Goal: Task Accomplishment & Management: Complete application form

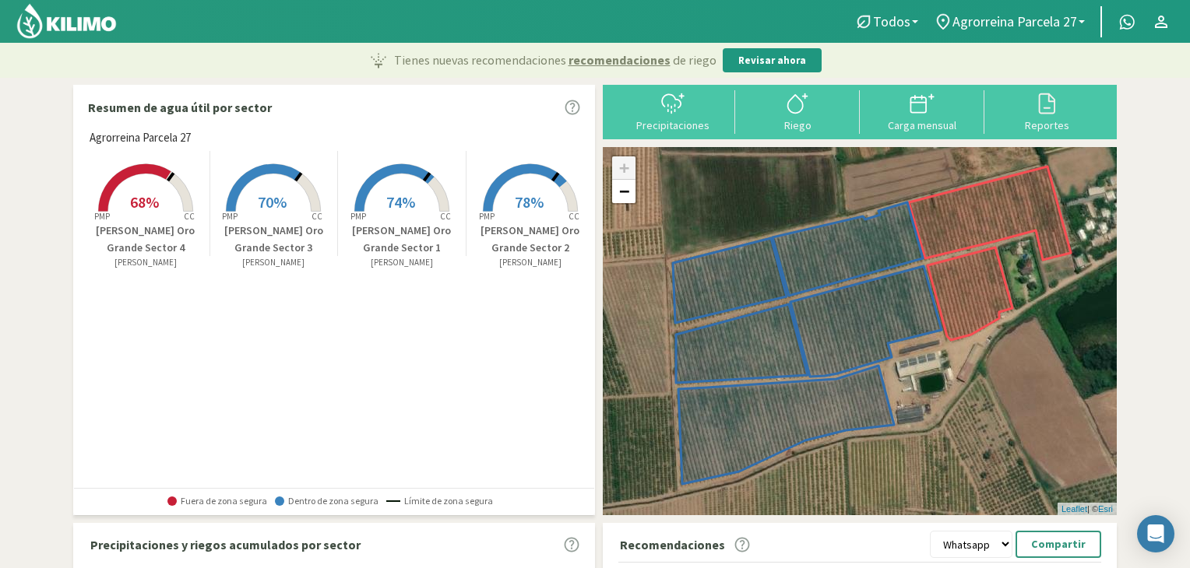
click at [153, 194] on span "68%" at bounding box center [144, 201] width 29 height 19
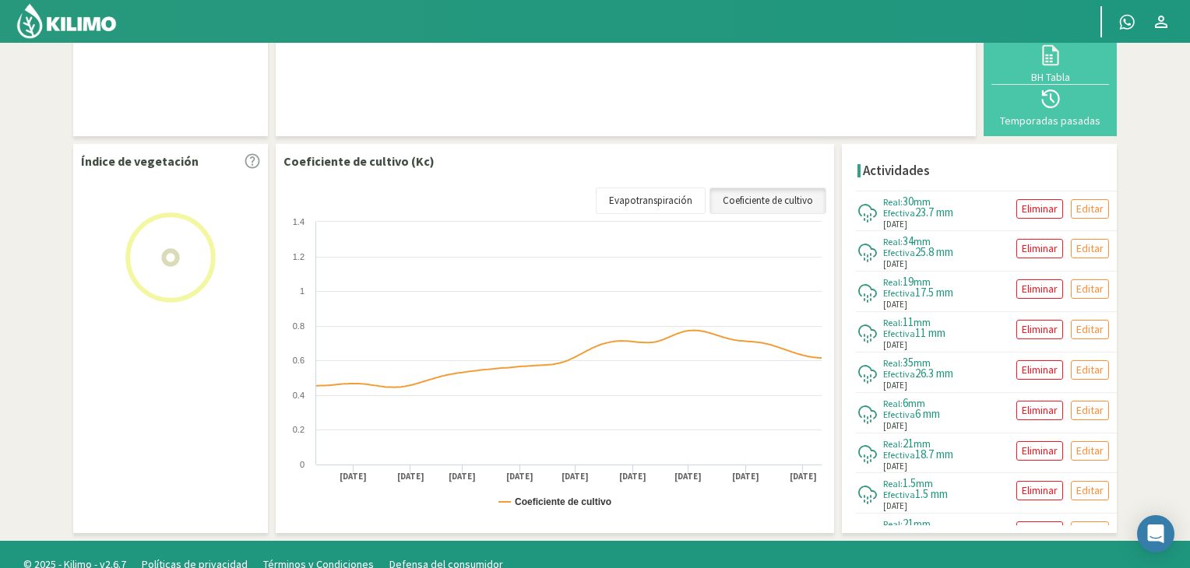
select select "3: Object"
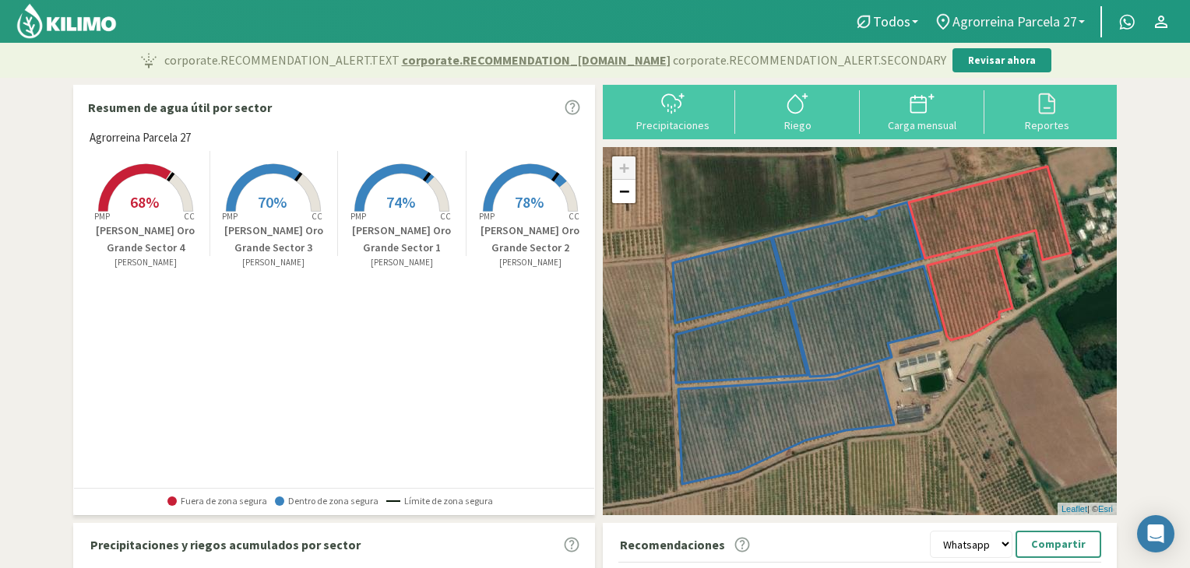
click at [1033, 13] on span "Agrorreina Parcela 27" at bounding box center [1014, 21] width 125 height 16
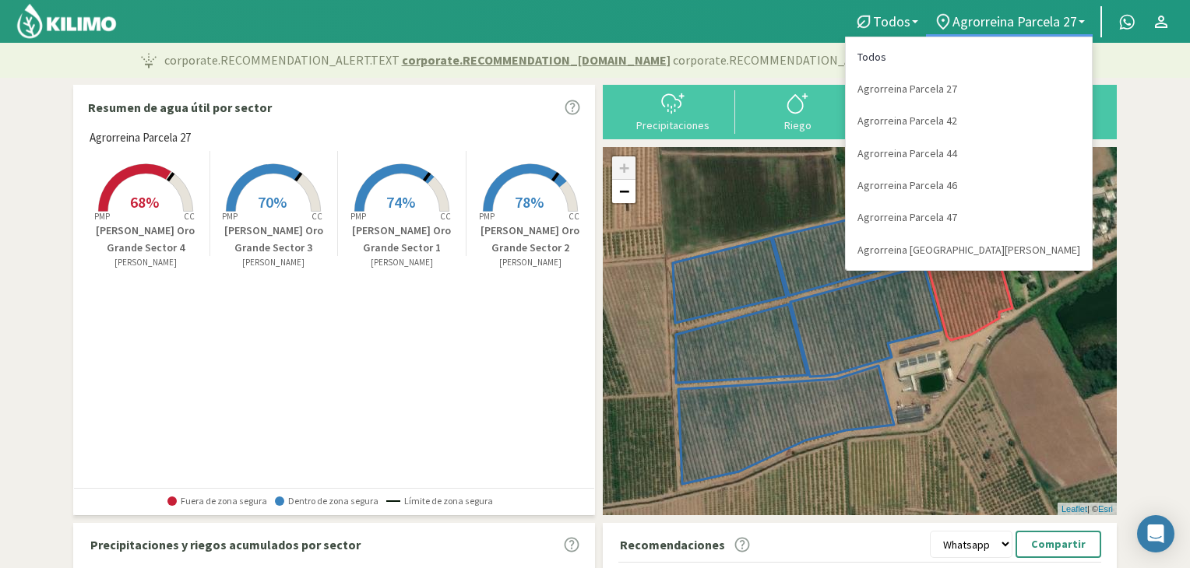
click at [1025, 60] on link "Todos" at bounding box center [969, 57] width 246 height 32
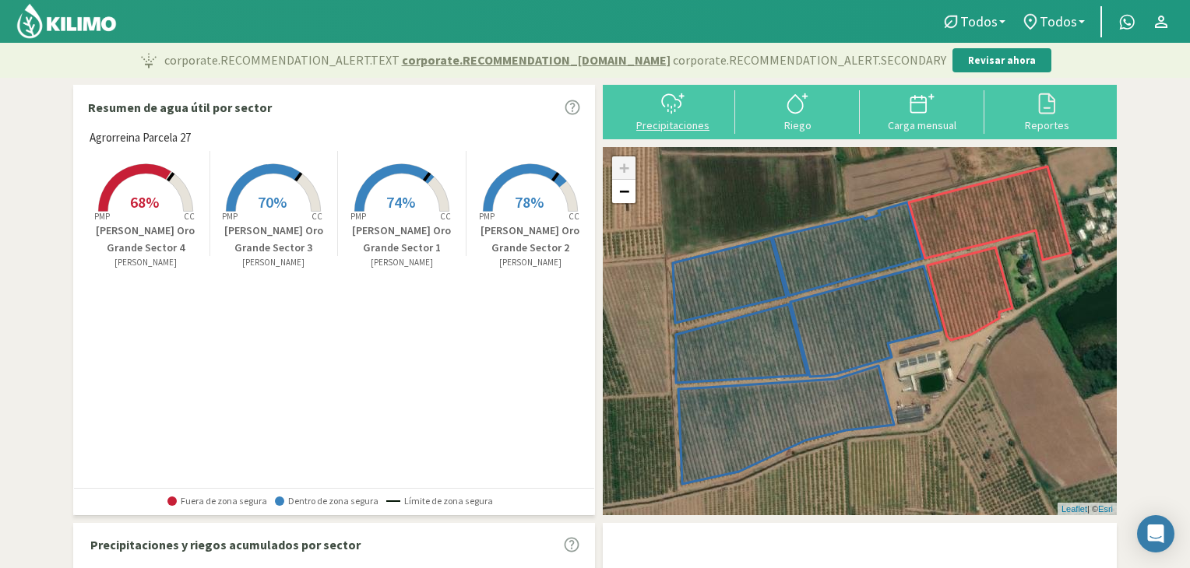
click at [683, 125] on div "Precipitaciones" at bounding box center [672, 125] width 115 height 11
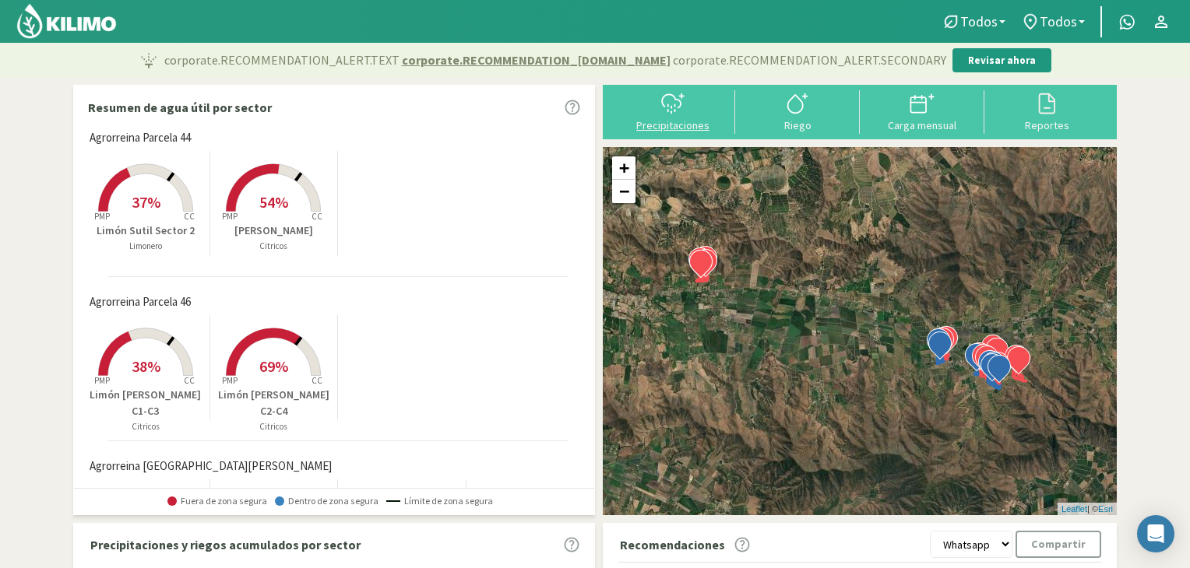
click at [671, 104] on icon at bounding box center [672, 103] width 25 height 25
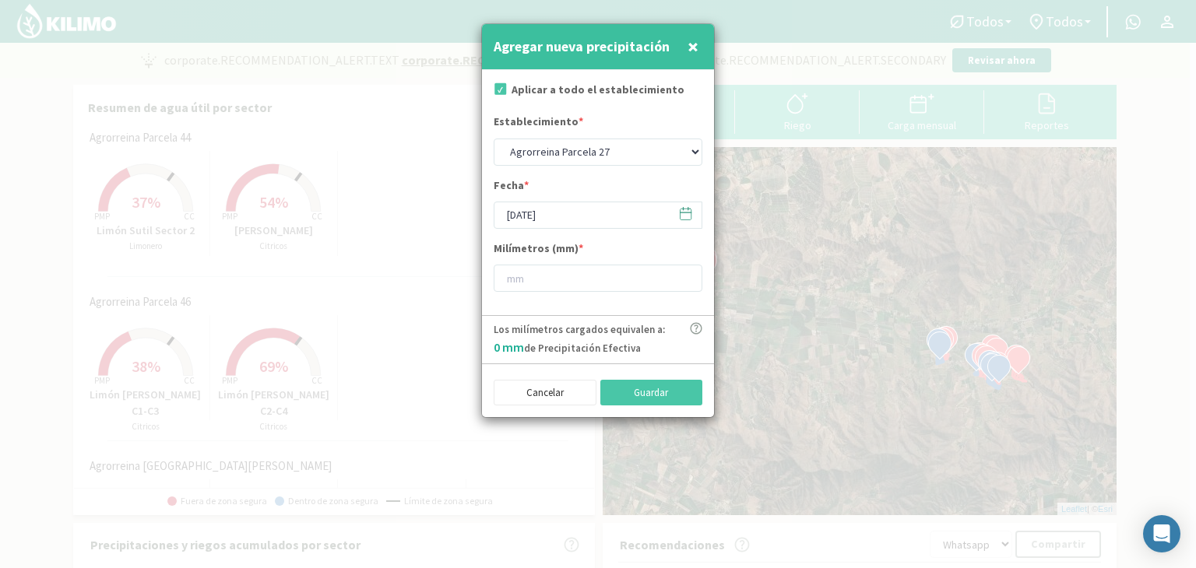
click at [691, 220] on icon at bounding box center [685, 213] width 15 height 15
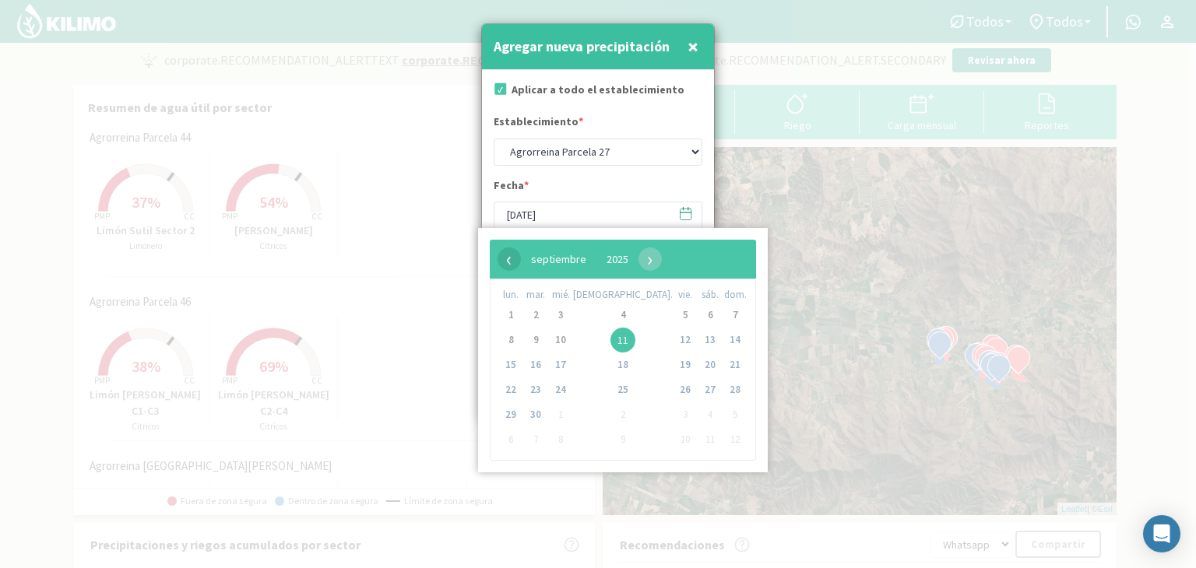
click at [506, 260] on span "‹" at bounding box center [509, 259] width 23 height 23
click at [673, 392] on span "22" at bounding box center [685, 390] width 25 height 25
type input "22/08/2025"
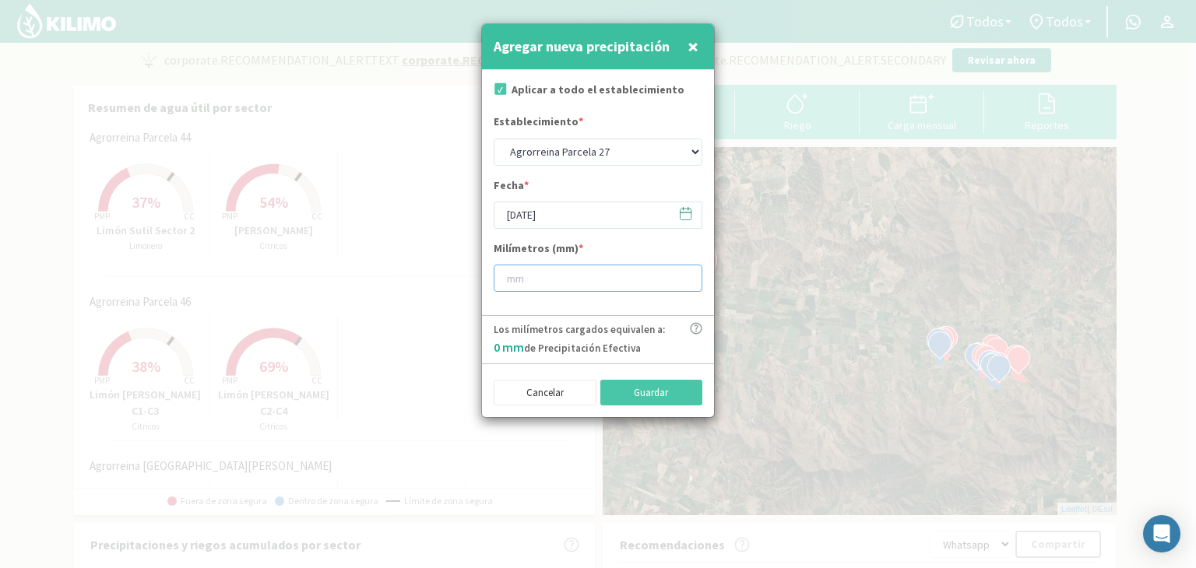
click at [585, 275] on input "number" at bounding box center [598, 278] width 209 height 27
type input "10"
click at [648, 392] on button "Guardar" at bounding box center [651, 393] width 103 height 26
type input "[DATE]"
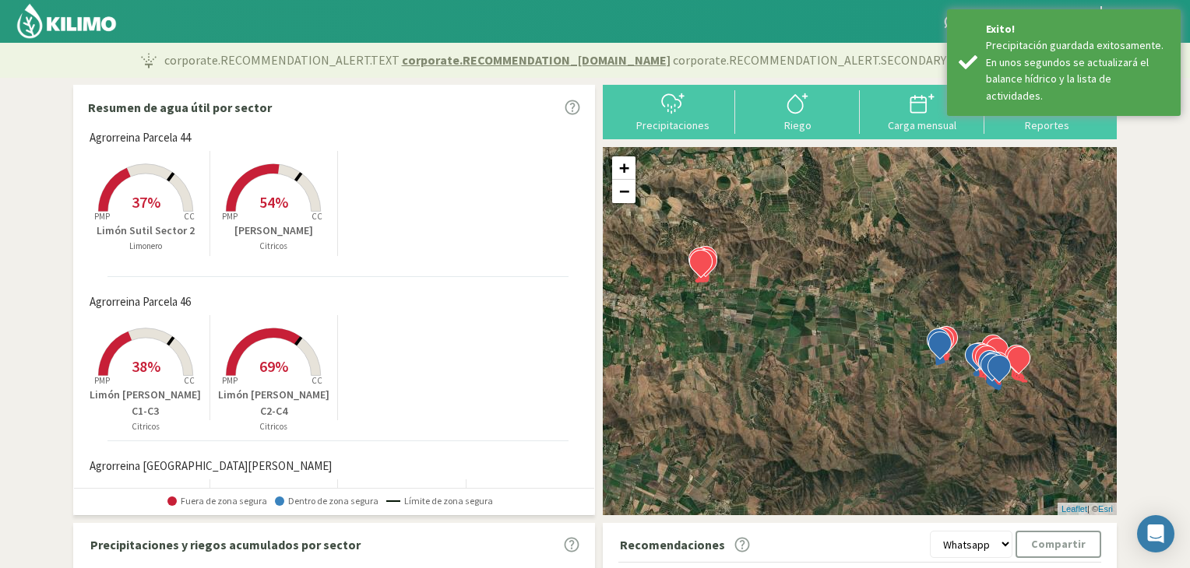
click at [676, 123] on div "Precipitaciones" at bounding box center [672, 125] width 115 height 11
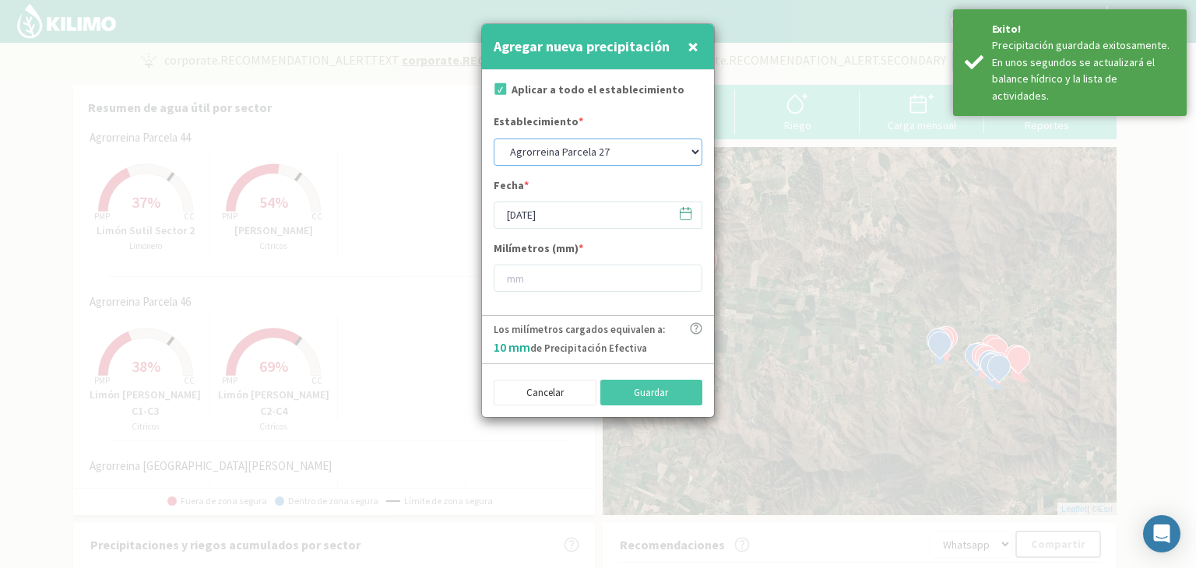
click at [654, 150] on select "Agrorreina Parcela 27 Agrorreina Parcela 42 Agrorreina Parcela 44 Agrorreina Pa…" at bounding box center [598, 152] width 209 height 27
select select "1: Object"
click at [494, 139] on select "Agrorreina Parcela 27 Agrorreina Parcela 42 Agrorreina Parcela 44 Agrorreina Pa…" at bounding box center [598, 152] width 209 height 27
click at [682, 216] on icon at bounding box center [685, 213] width 15 height 15
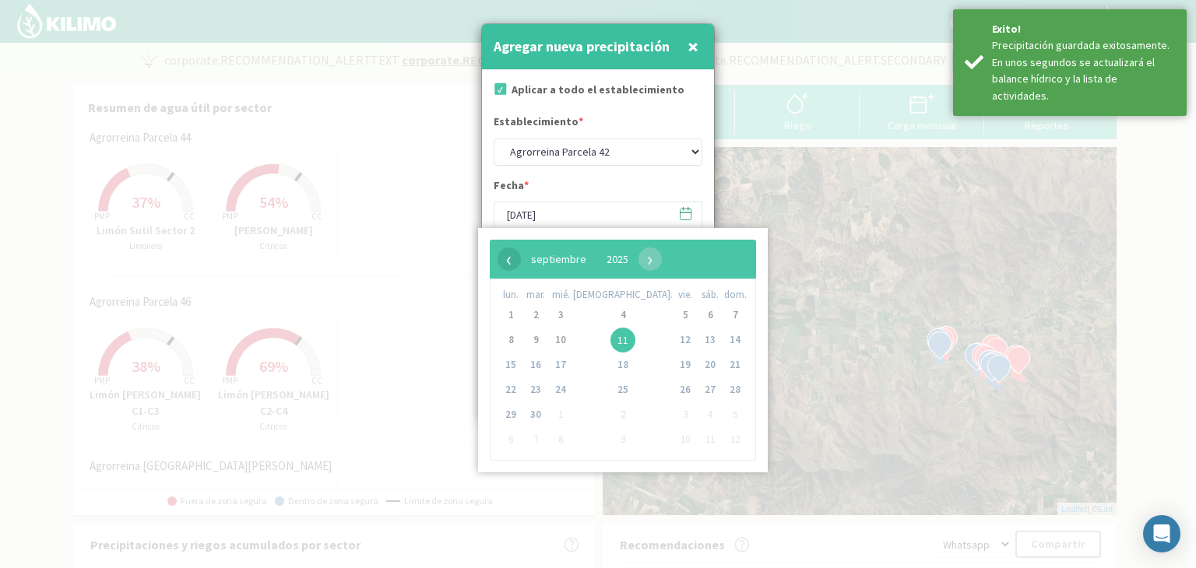
click at [504, 256] on span "‹" at bounding box center [509, 259] width 23 height 23
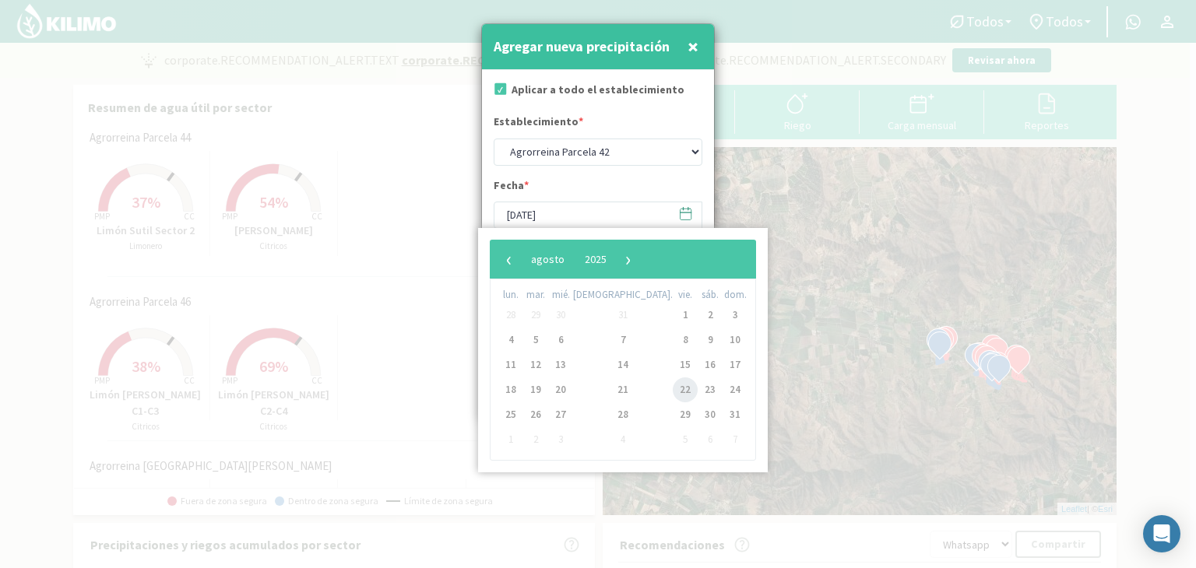
click at [673, 389] on span "22" at bounding box center [685, 390] width 25 height 25
type input "22/08/2025"
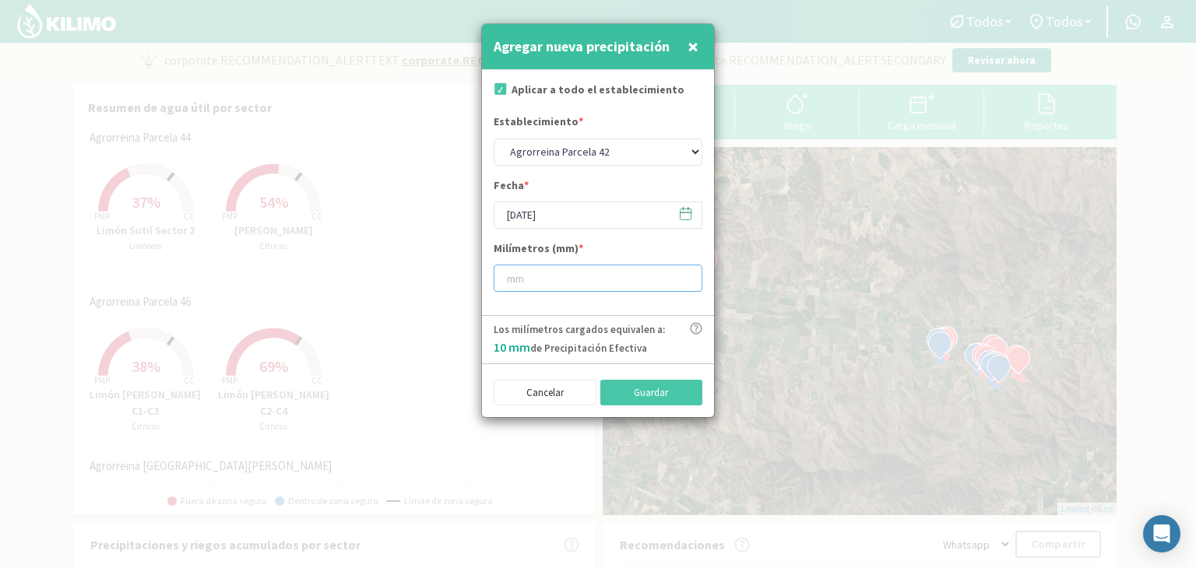
click at [579, 286] on input "number" at bounding box center [598, 278] width 209 height 27
type input "10"
click at [625, 396] on button "Guardar" at bounding box center [651, 393] width 103 height 26
select select "0: Object"
type input "[DATE]"
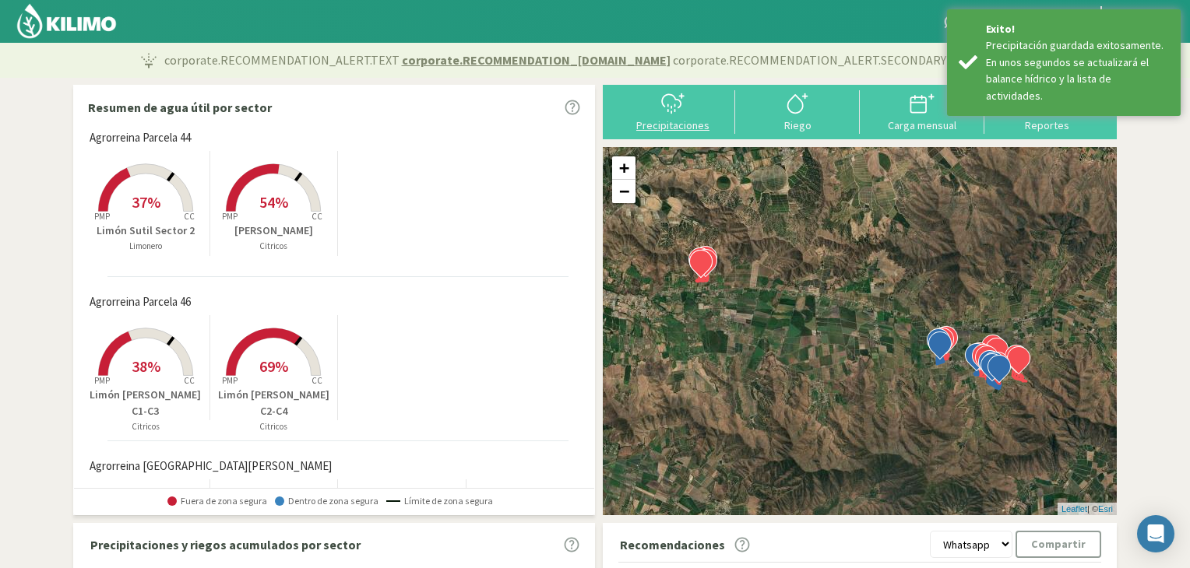
click at [697, 120] on div "Precipitaciones" at bounding box center [672, 125] width 115 height 11
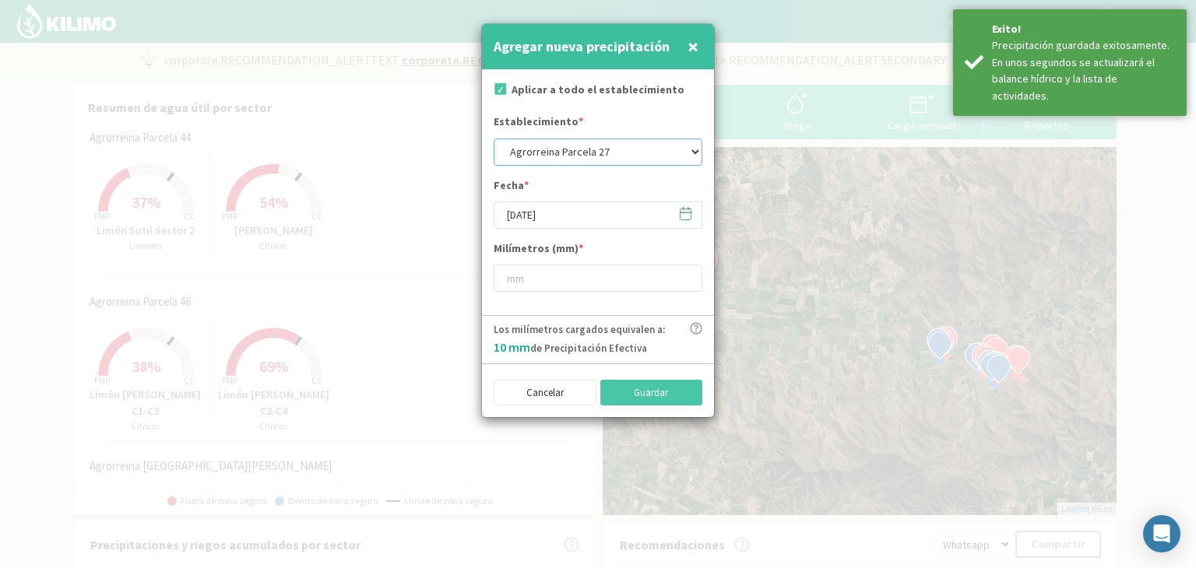
click at [698, 146] on select "Agrorreina Parcela 27 Agrorreina Parcela 42 Agrorreina Parcela 44 Agrorreina Pa…" at bounding box center [598, 152] width 209 height 27
select select "2: Object"
click at [494, 139] on select "Agrorreina Parcela 27 Agrorreina Parcela 42 Agrorreina Parcela 44 Agrorreina Pa…" at bounding box center [598, 152] width 209 height 27
click at [682, 216] on icon at bounding box center [685, 213] width 15 height 15
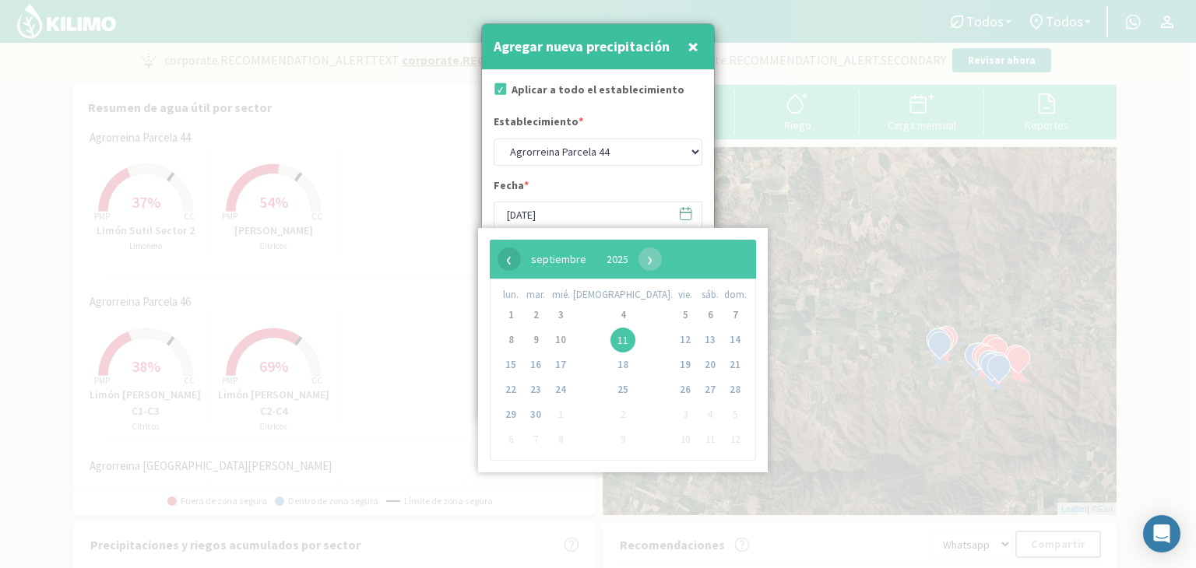
click at [514, 255] on span "‹" at bounding box center [509, 259] width 23 height 23
click at [673, 390] on span "22" at bounding box center [685, 390] width 25 height 25
type input "22/08/2025"
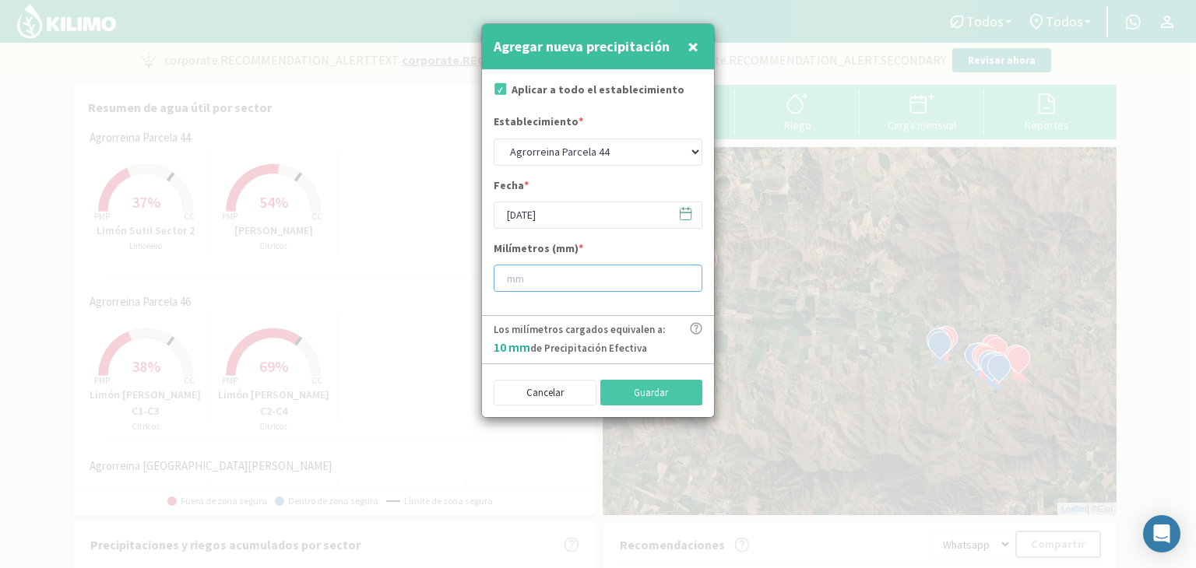
click at [587, 283] on input "number" at bounding box center [598, 278] width 209 height 27
type input "10"
click at [625, 390] on button "Guardar" at bounding box center [651, 393] width 103 height 26
select select "0: Object"
type input "[DATE]"
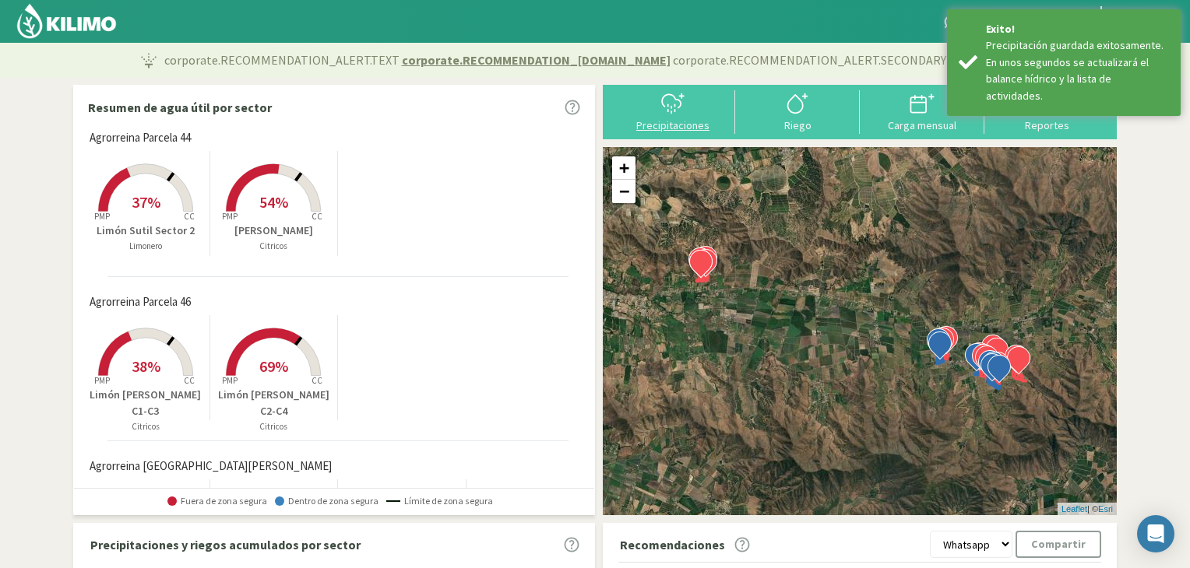
click at [677, 111] on icon at bounding box center [672, 103] width 25 height 25
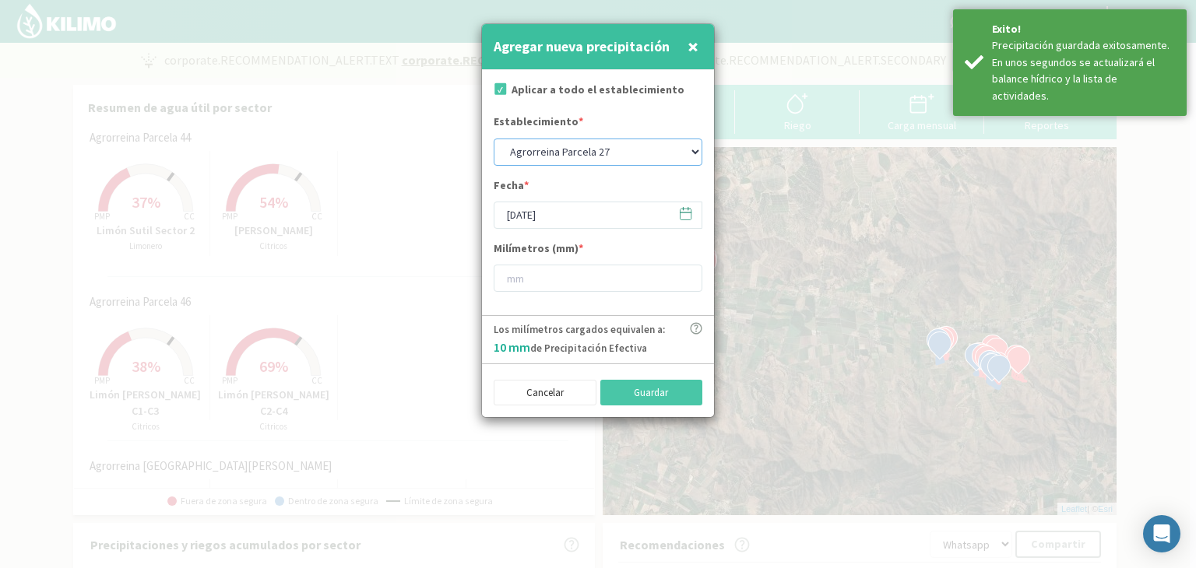
click at [688, 146] on select "Agrorreina Parcela 27 Agrorreina Parcela 42 Agrorreina Parcela 44 Agrorreina Pa…" at bounding box center [598, 152] width 209 height 27
select select "3: Object"
click at [494, 139] on select "Agrorreina Parcela 27 Agrorreina Parcela 42 Agrorreina Parcela 44 Agrorreina Pa…" at bounding box center [598, 152] width 209 height 27
click at [684, 210] on icon at bounding box center [685, 213] width 15 height 15
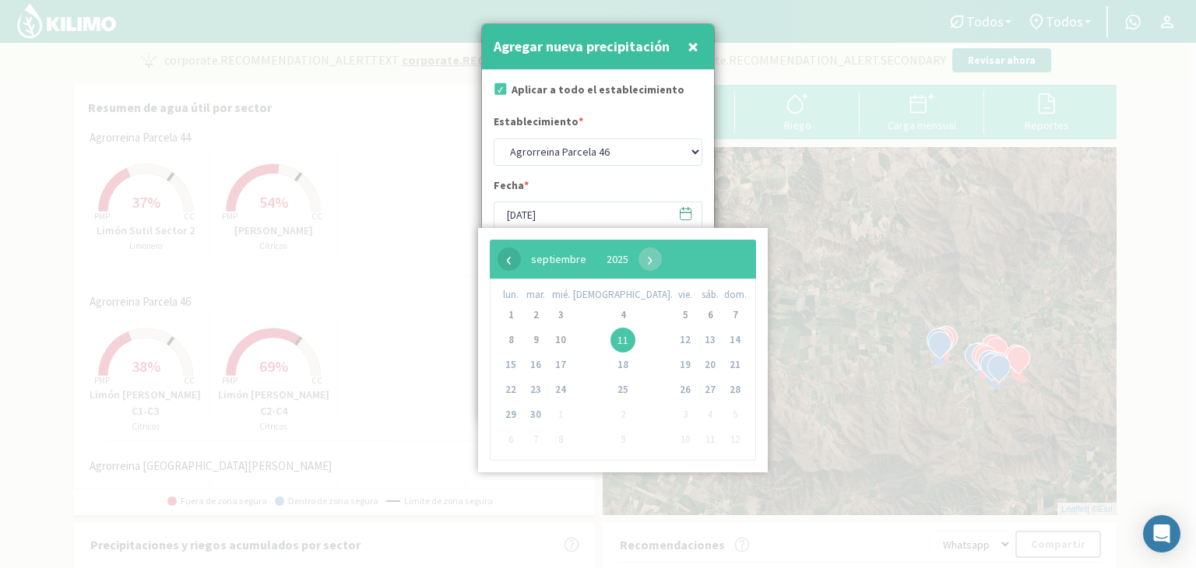
click at [505, 266] on span "‹" at bounding box center [509, 259] width 23 height 23
click at [673, 390] on span "22" at bounding box center [685, 390] width 25 height 25
type input "22/08/2025"
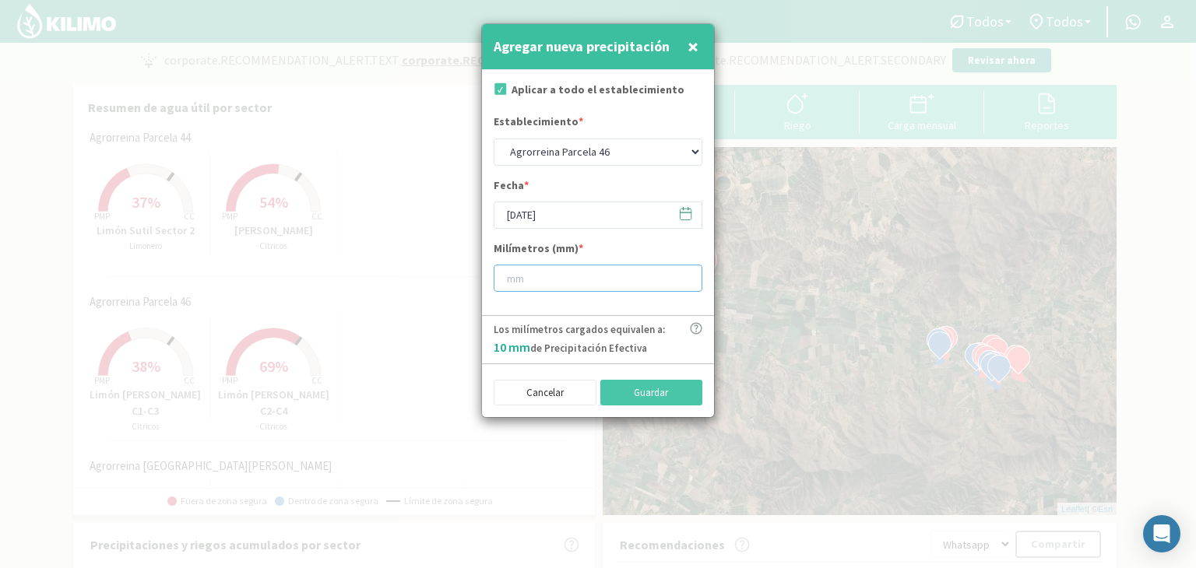
click at [598, 269] on input "number" at bounding box center [598, 278] width 209 height 27
type input "10"
click at [628, 371] on div "Cancelar Guardar" at bounding box center [598, 391] width 232 height 55
click at [626, 384] on button "Guardar" at bounding box center [651, 393] width 103 height 26
select select "0: Object"
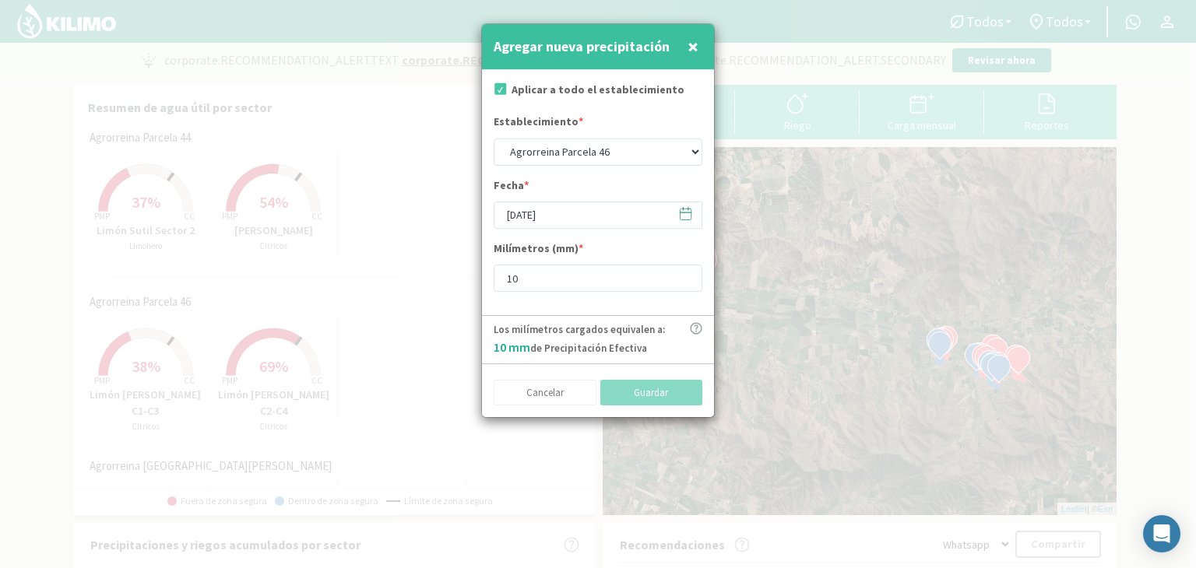
type input "[DATE]"
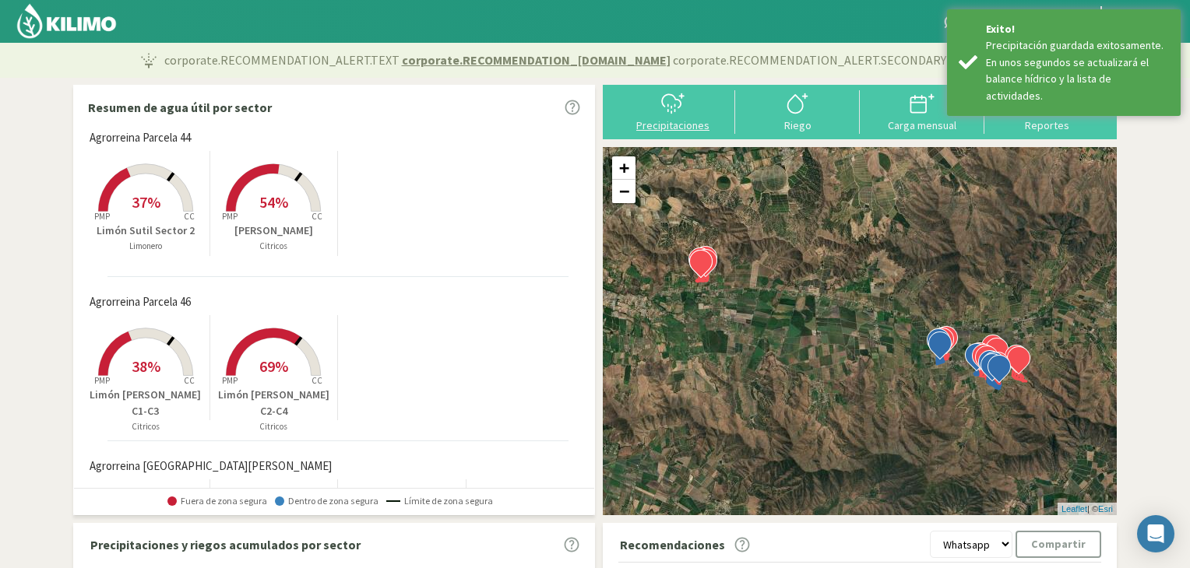
click at [696, 116] on button "Precipitaciones" at bounding box center [673, 110] width 125 height 41
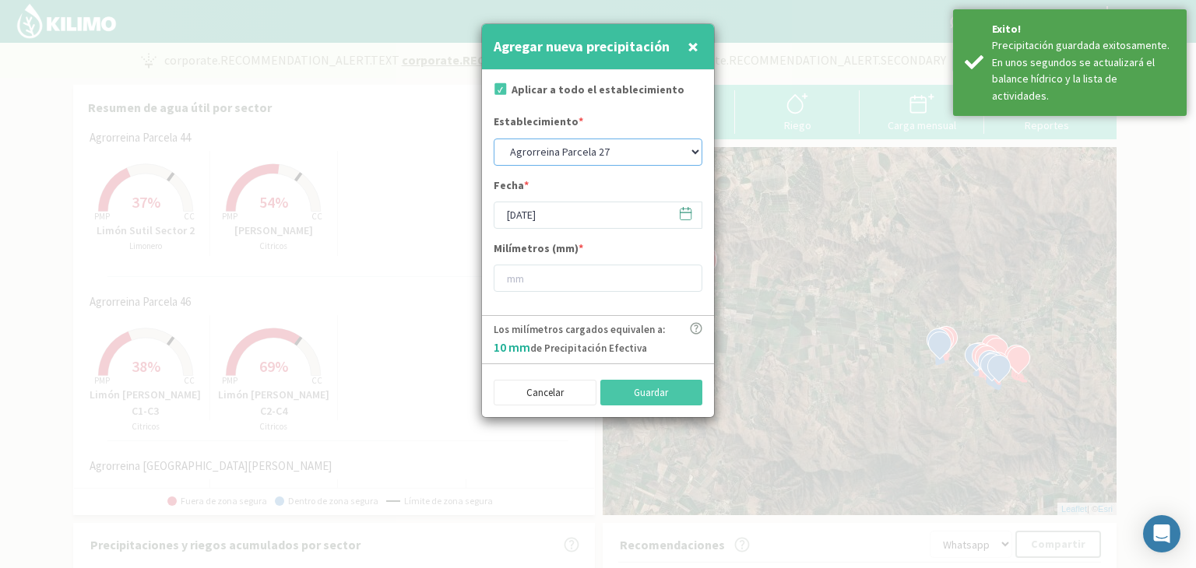
click at [689, 150] on select "Agrorreina Parcela 27 Agrorreina Parcela 42 Agrorreina Parcela 44 Agrorreina Pa…" at bounding box center [598, 152] width 209 height 27
select select "4: Object"
click at [494, 139] on select "Agrorreina Parcela 27 Agrorreina Parcela 42 Agrorreina Parcela 44 Agrorreina Pa…" at bounding box center [598, 152] width 209 height 27
click at [683, 217] on icon at bounding box center [685, 213] width 15 height 15
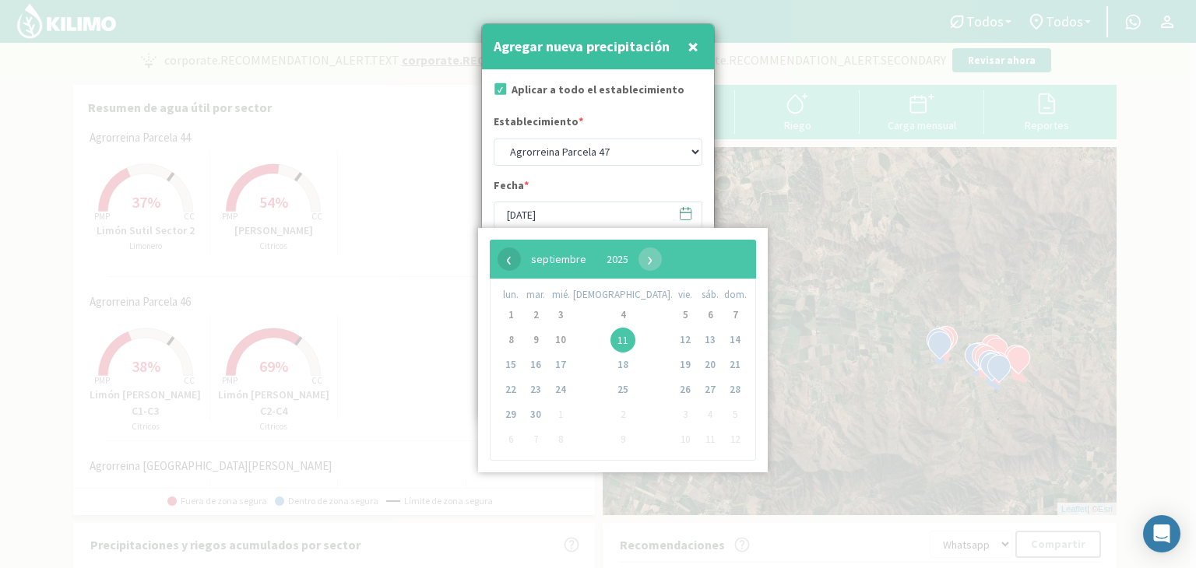
click at [505, 264] on span "‹" at bounding box center [509, 259] width 23 height 23
click at [673, 386] on span "22" at bounding box center [685, 390] width 25 height 25
type input "22/08/2025"
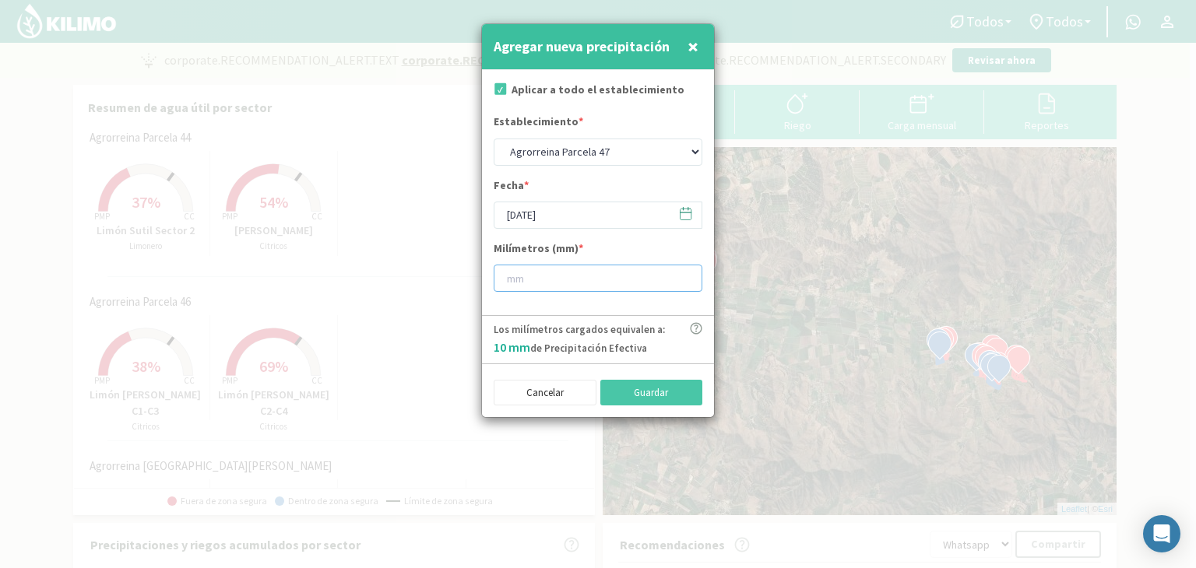
click at [604, 269] on input "number" at bounding box center [598, 278] width 209 height 27
type input "10"
click at [639, 389] on button "Guardar" at bounding box center [651, 393] width 103 height 26
select select "0: Object"
type input "[DATE]"
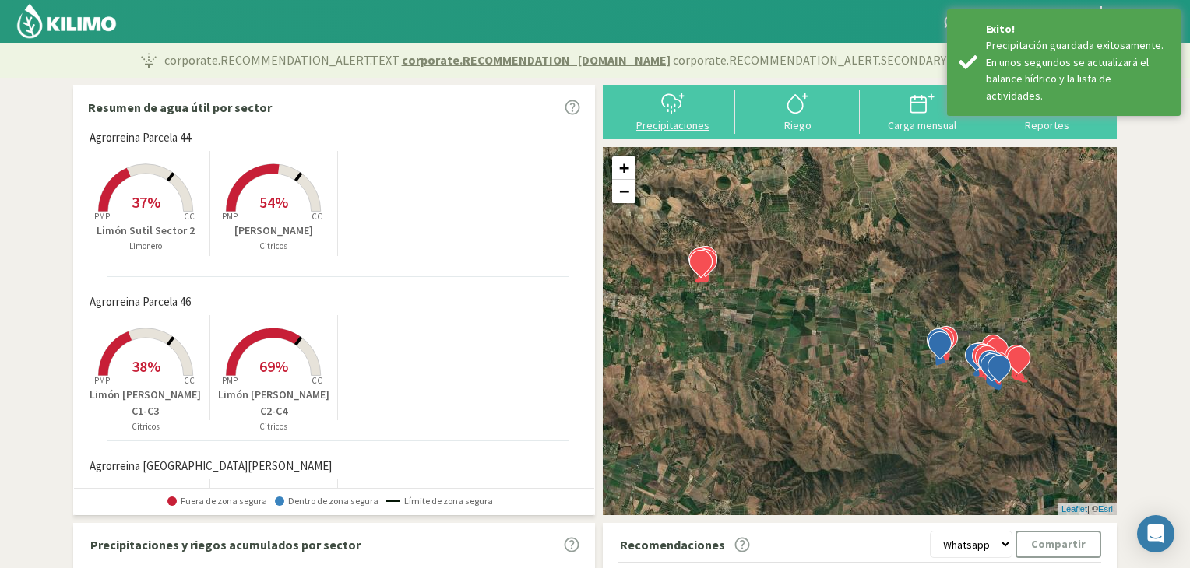
click at [678, 110] on icon at bounding box center [672, 103] width 25 height 25
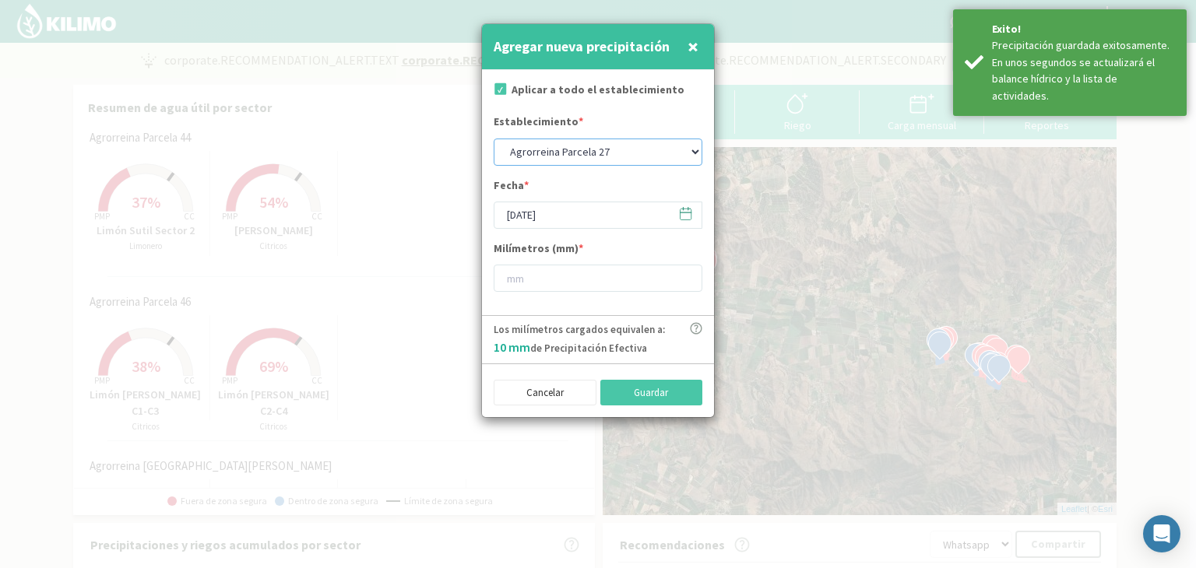
click at [679, 146] on select "Agrorreina Parcela 27 Agrorreina Parcela 42 Agrorreina Parcela 44 Agrorreina Pa…" at bounding box center [598, 152] width 209 height 27
select select "5: Object"
click at [494, 139] on select "Agrorreina Parcela 27 Agrorreina Parcela 42 Agrorreina Parcela 44 Agrorreina Pa…" at bounding box center [598, 152] width 209 height 27
click at [688, 214] on icon at bounding box center [685, 213] width 15 height 15
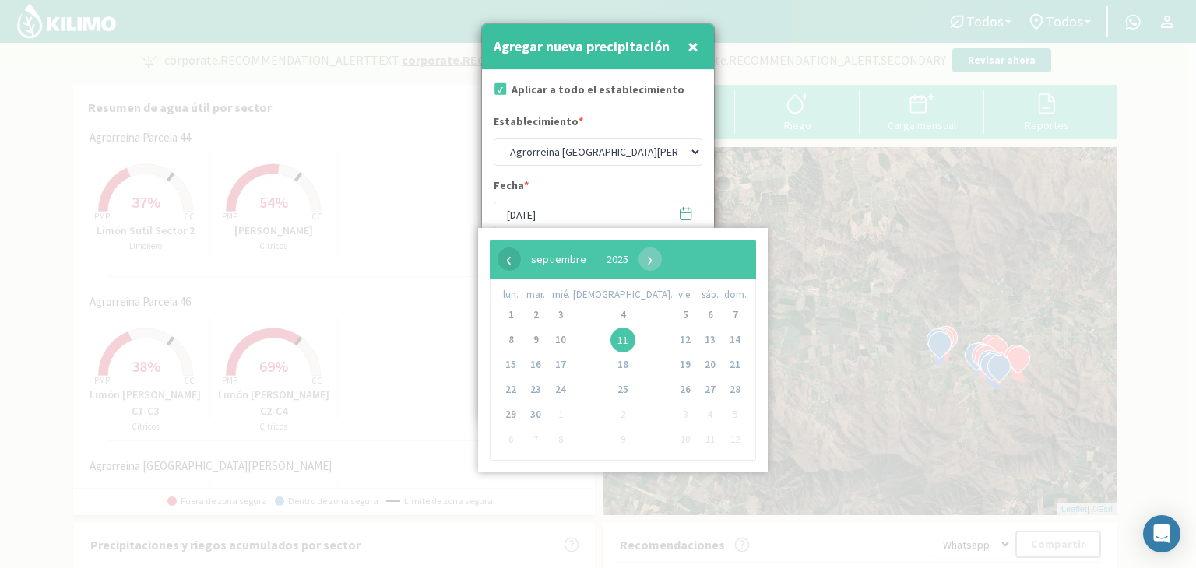
click at [510, 261] on span "‹" at bounding box center [509, 259] width 23 height 23
click at [673, 399] on span "22" at bounding box center [685, 390] width 25 height 25
type input "22/08/2025"
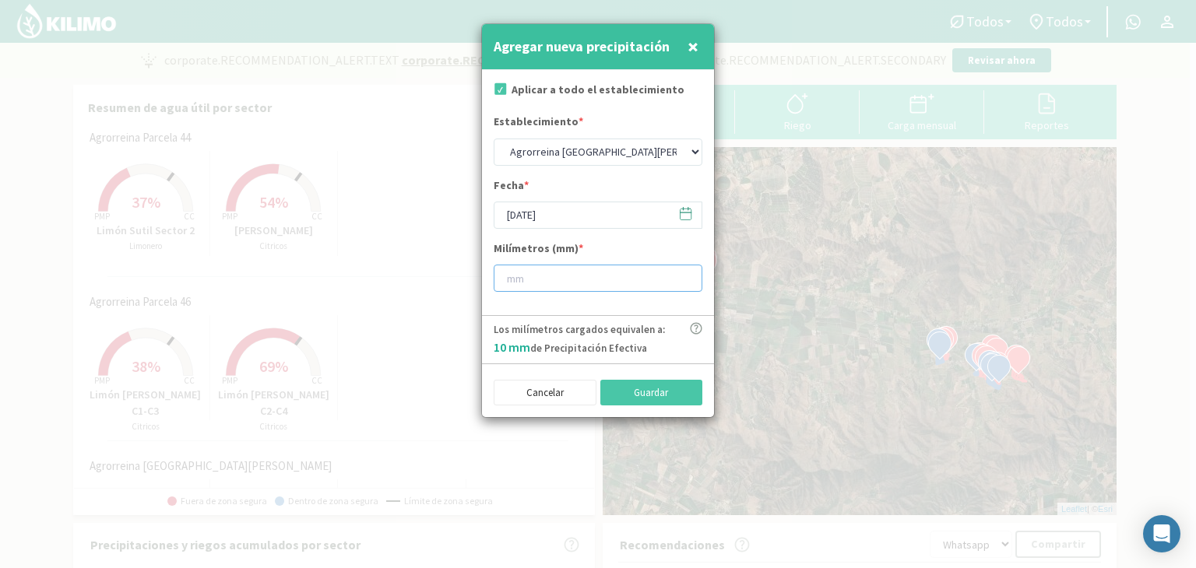
click at [618, 286] on input "number" at bounding box center [598, 278] width 209 height 27
type input "10"
click at [668, 387] on button "Guardar" at bounding box center [651, 393] width 103 height 26
select select "0: Object"
type input "[DATE]"
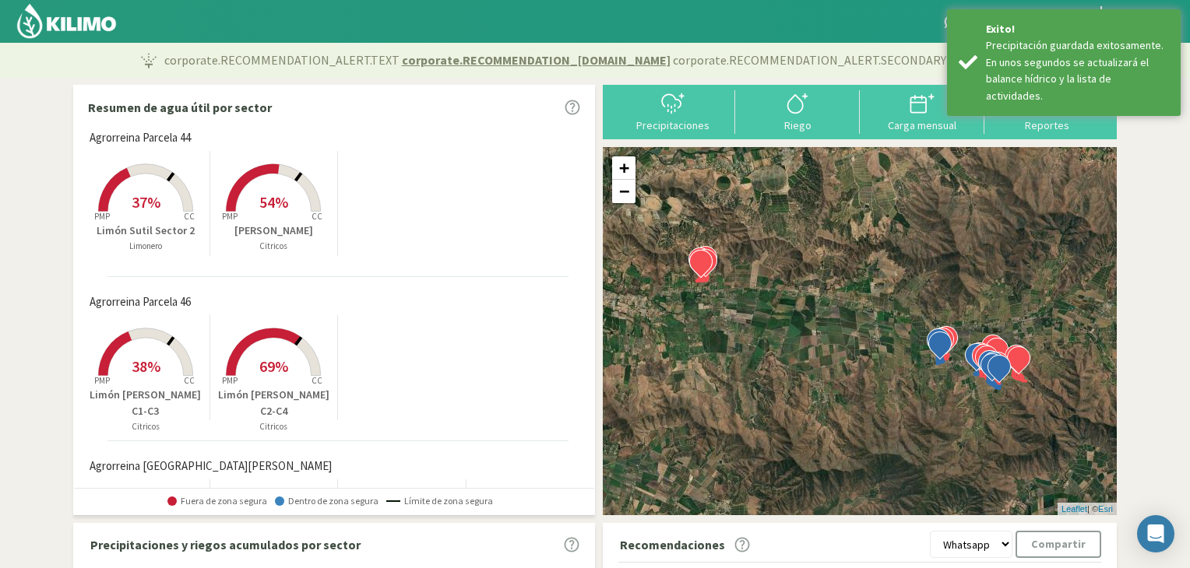
click at [537, 23] on div at bounding box center [461, 21] width 922 height 43
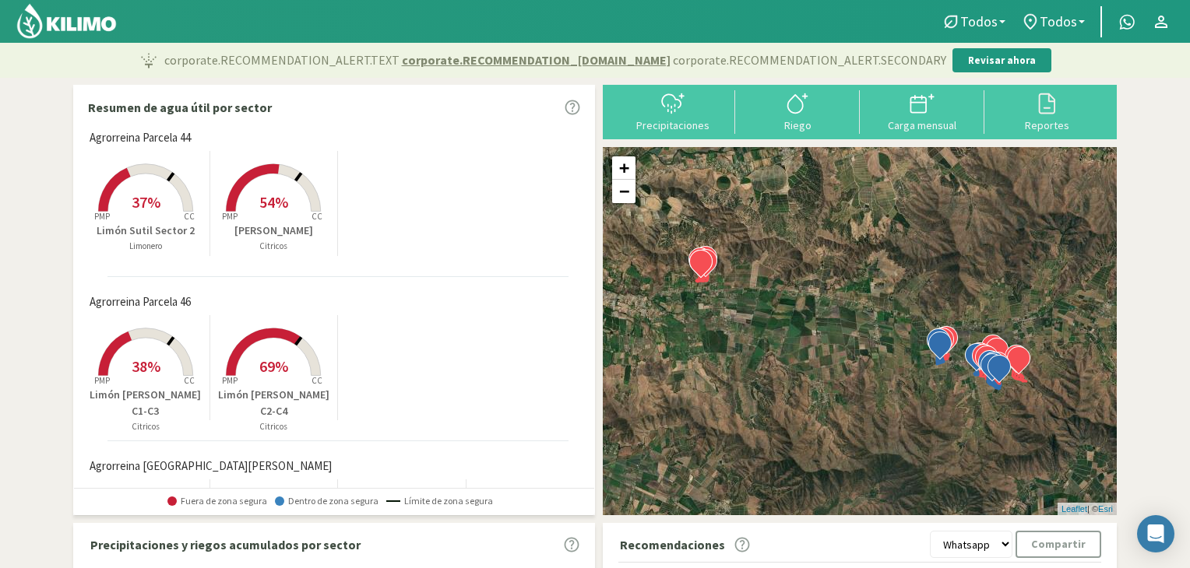
click at [837, 30] on div at bounding box center [461, 21] width 922 height 43
